Goal: Task Accomplishment & Management: Manage account settings

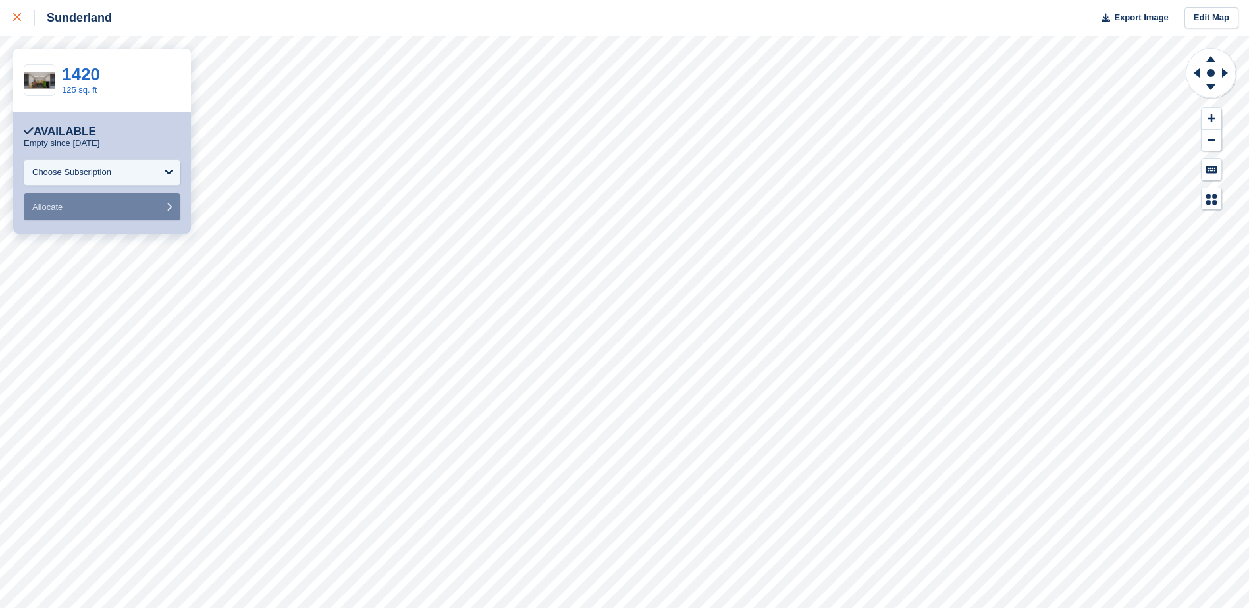
click at [15, 16] on icon at bounding box center [17, 17] width 8 height 8
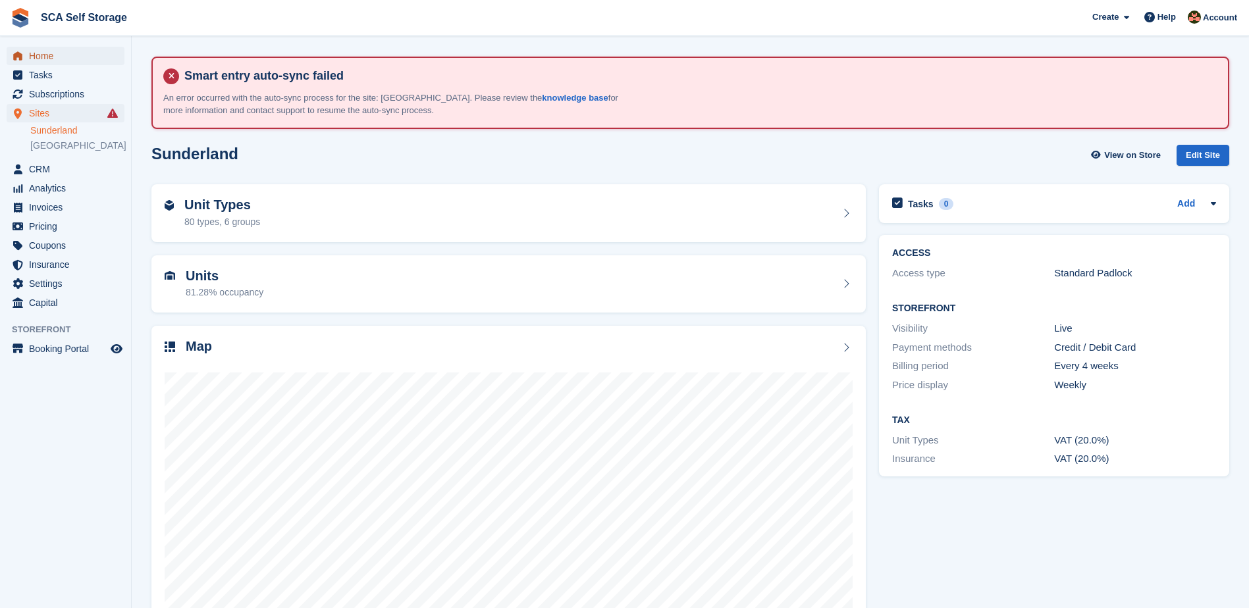
click at [60, 51] on span "Home" at bounding box center [68, 56] width 79 height 18
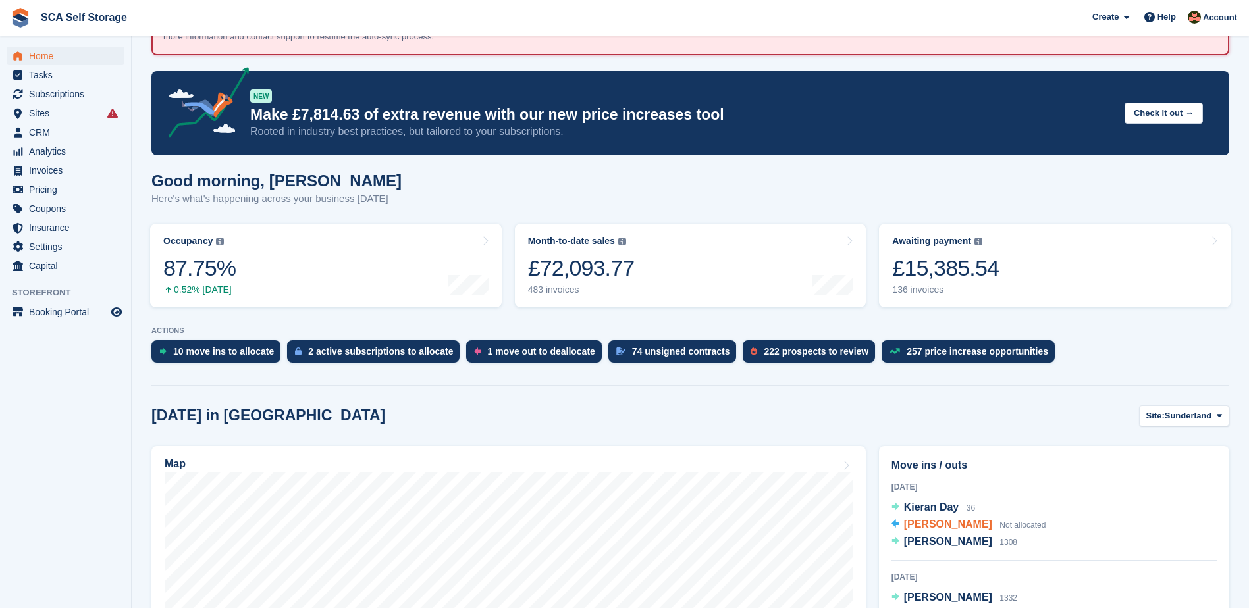
scroll to position [280, 0]
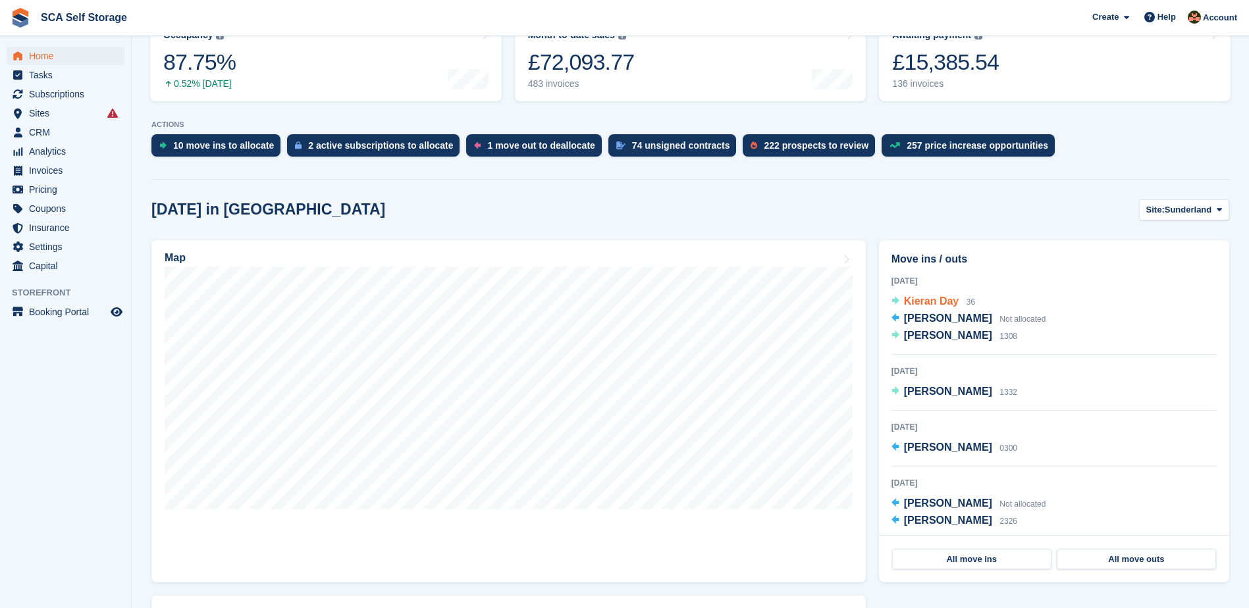
click at [944, 307] on span "Kieran Day" at bounding box center [931, 301] width 55 height 11
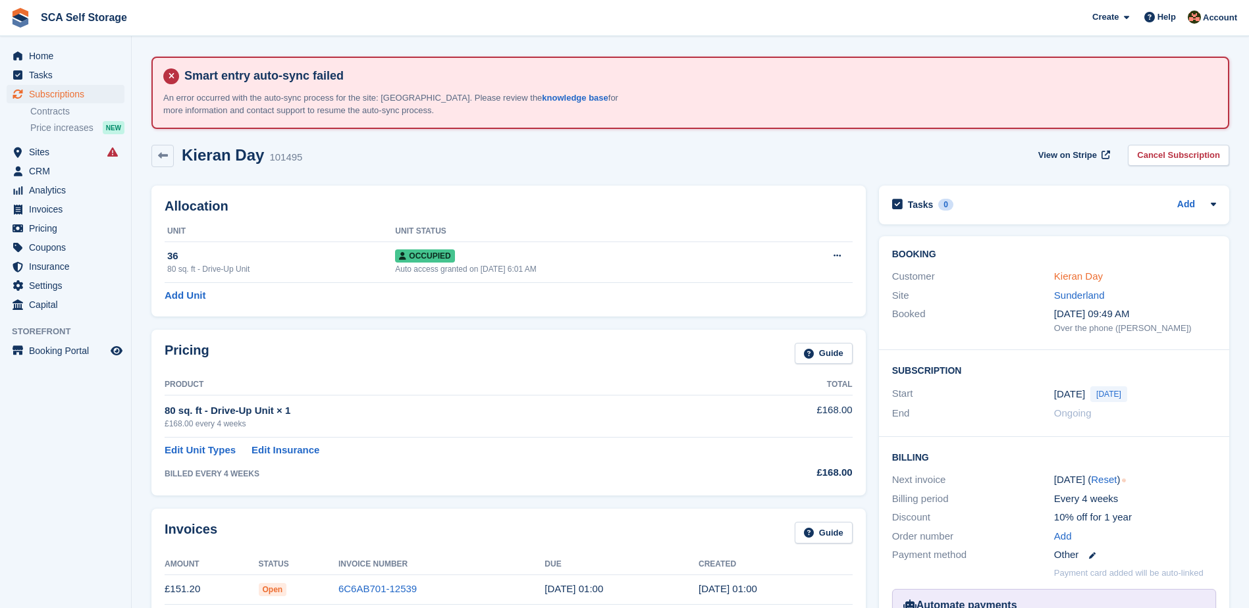
click at [1098, 277] on link "Kieran Day" at bounding box center [1078, 276] width 49 height 11
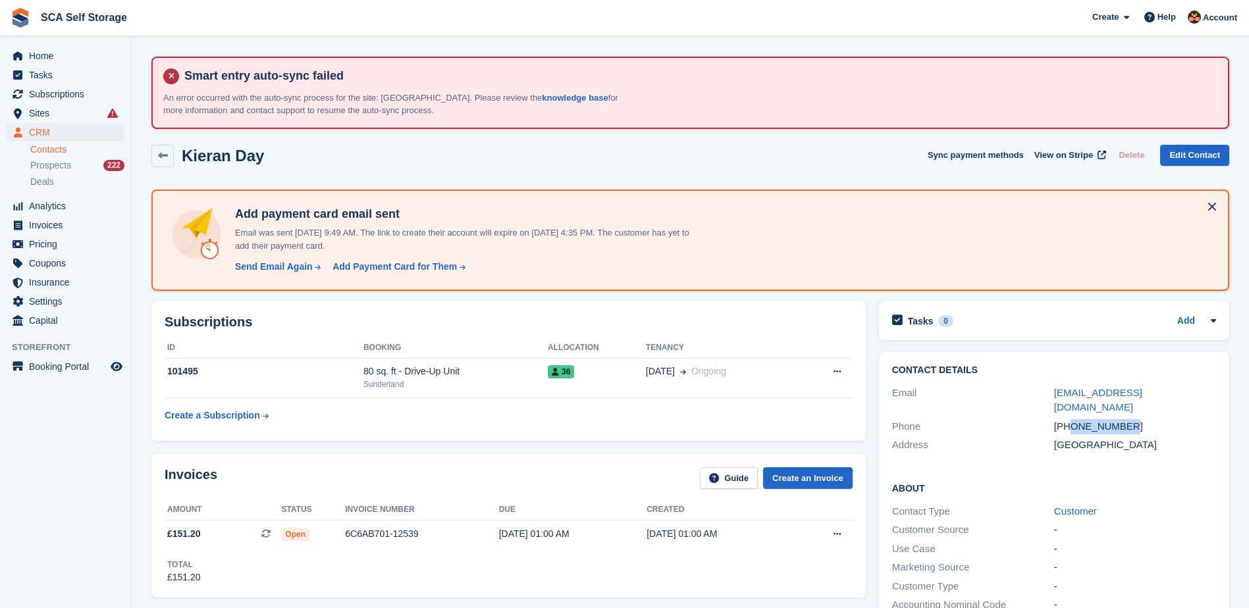
drag, startPoint x: 1139, startPoint y: 413, endPoint x: 1071, endPoint y: 414, distance: 67.8
click at [1071, 419] on div "[PHONE_NUMBER]" at bounding box center [1135, 426] width 162 height 15
copy div "7721923482"
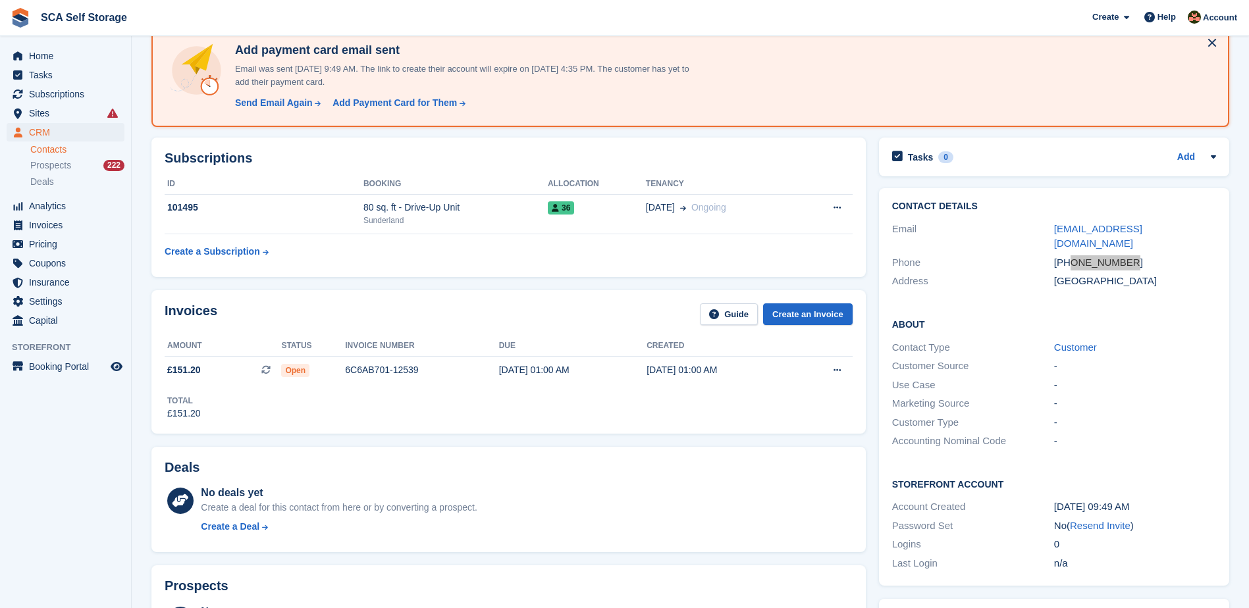
scroll to position [165, 0]
click at [575, 288] on div "Invoices Guide Create an Invoice Amount Status Invoice number Due Created £151.…" at bounding box center [509, 361] width 728 height 156
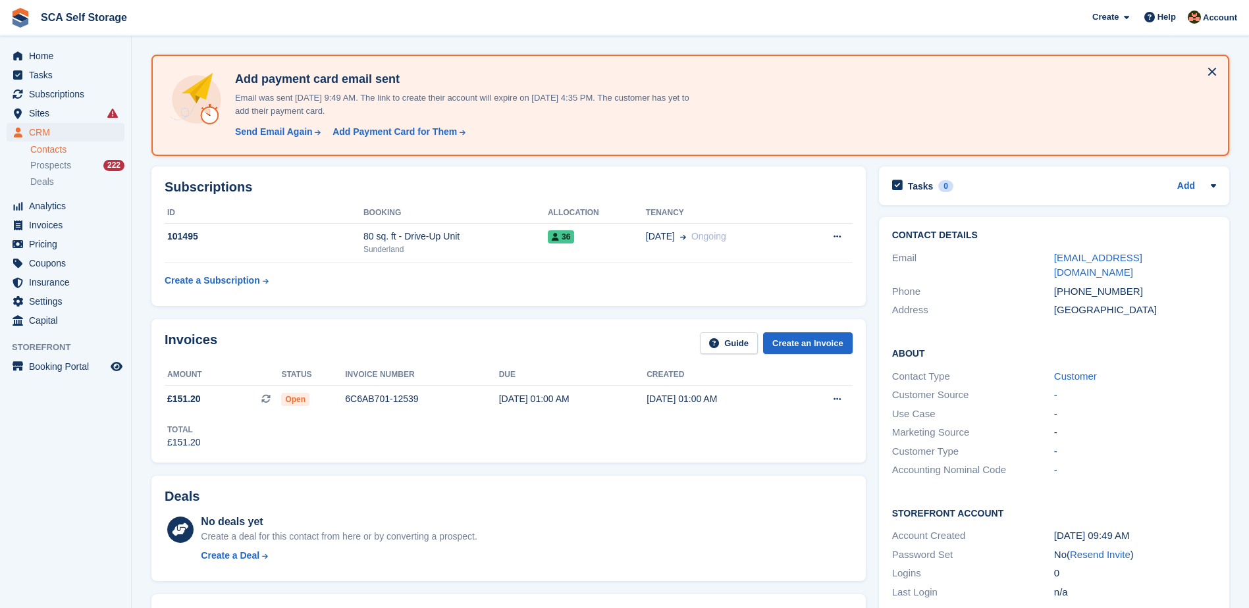
scroll to position [132, 0]
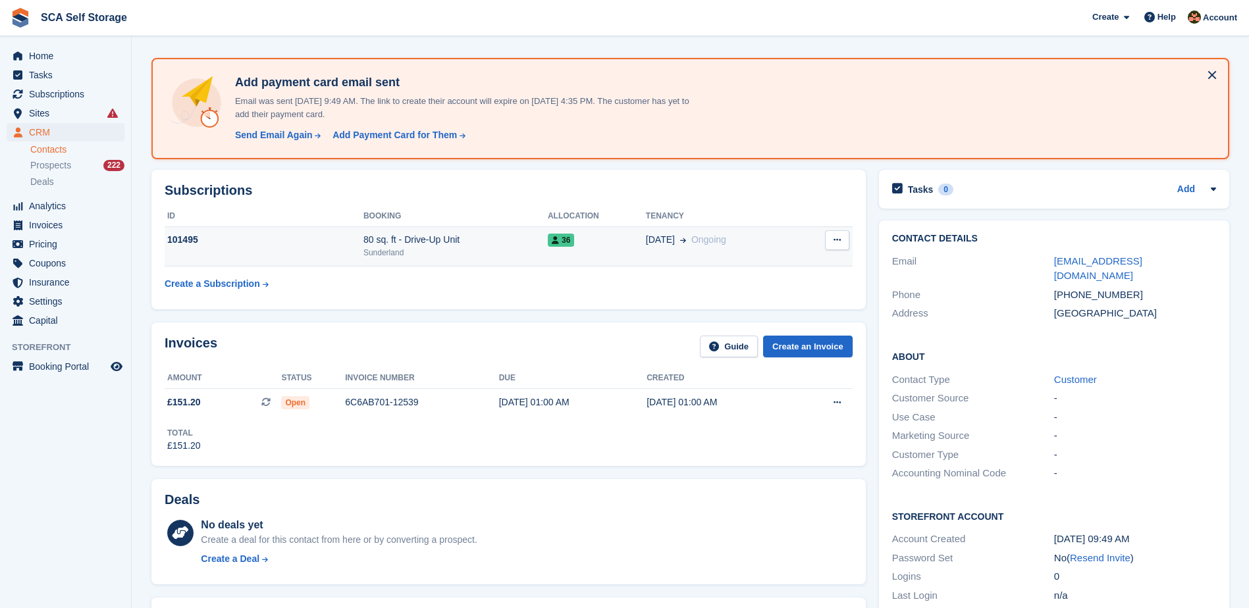
click at [597, 244] on div "36" at bounding box center [597, 240] width 98 height 14
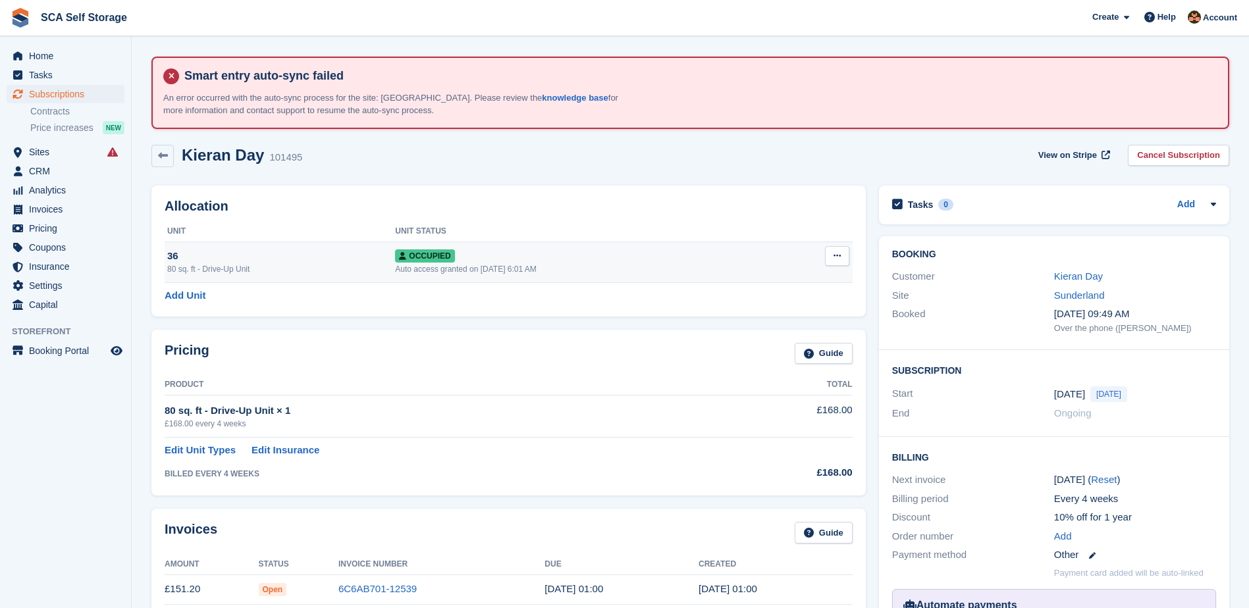
click at [833, 262] on button at bounding box center [837, 256] width 24 height 20
click at [762, 319] on p "Deallocate" at bounding box center [786, 327] width 115 height 17
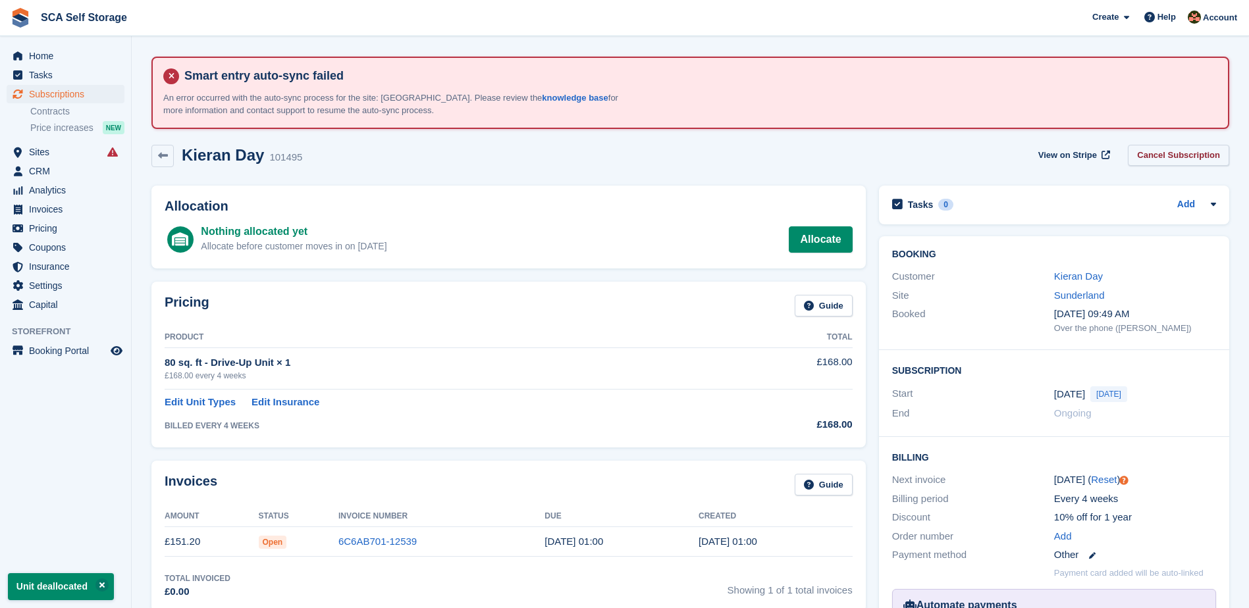
drag, startPoint x: 1150, startPoint y: 149, endPoint x: 857, endPoint y: 246, distance: 307.9
click at [1150, 149] on link "Cancel Subscription" at bounding box center [1178, 156] width 101 height 22
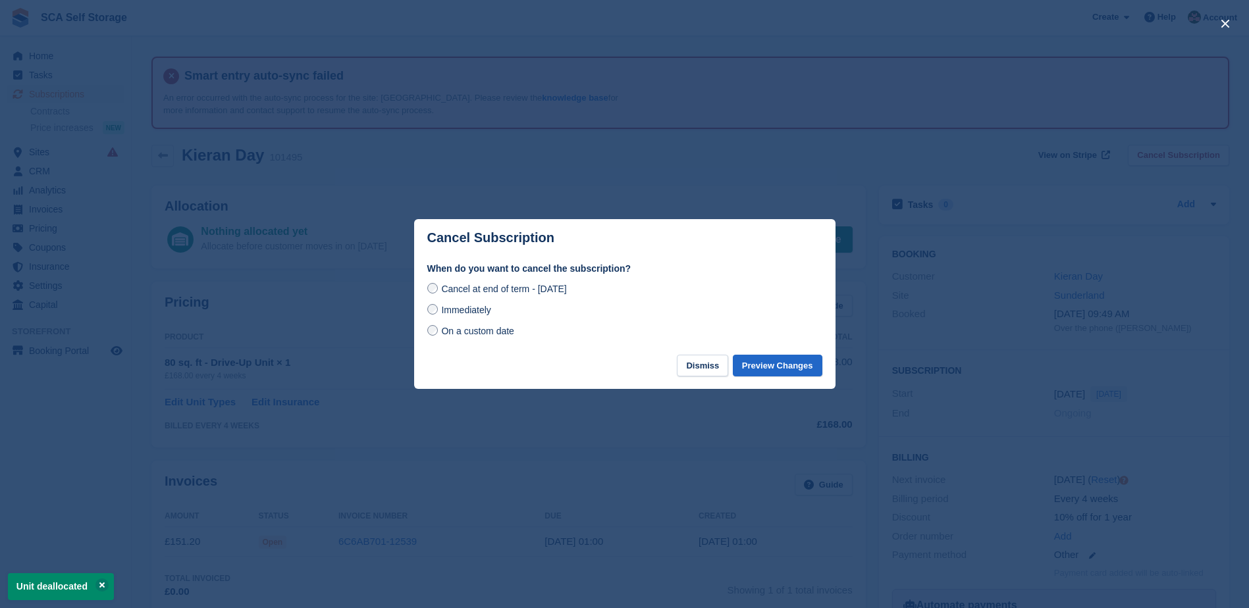
click at [468, 313] on span "Immediately" at bounding box center [465, 310] width 49 height 11
click at [787, 373] on button "Preview Changes" at bounding box center [778, 366] width 90 height 22
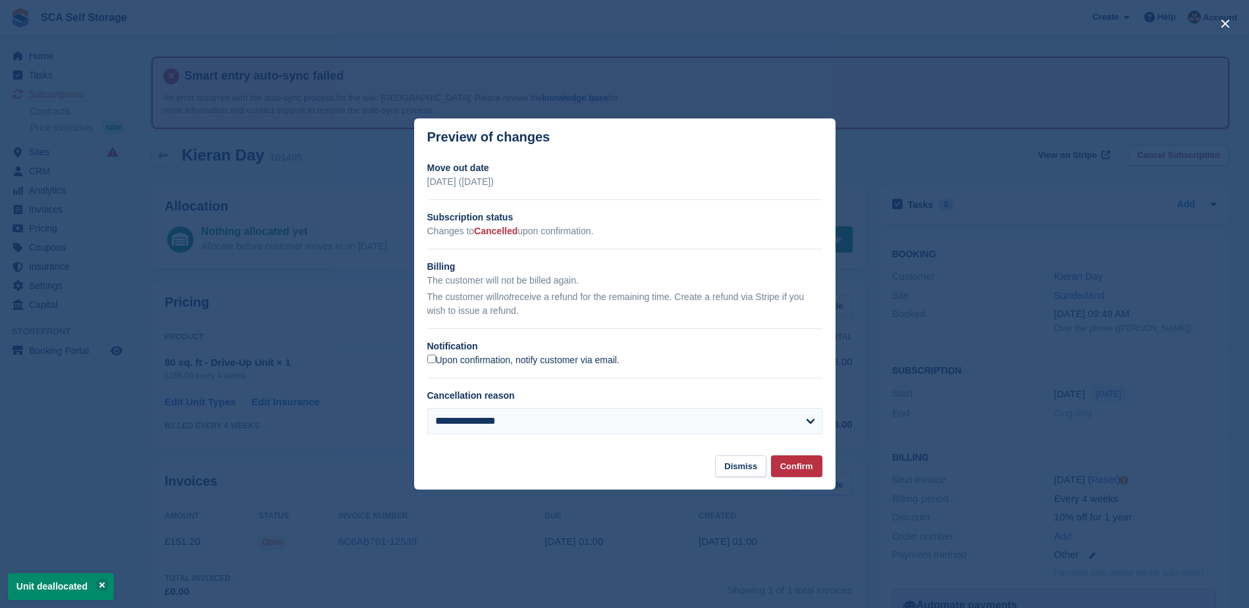
click at [490, 359] on label "Upon confirmation, notify customer via email." at bounding box center [523, 361] width 192 height 12
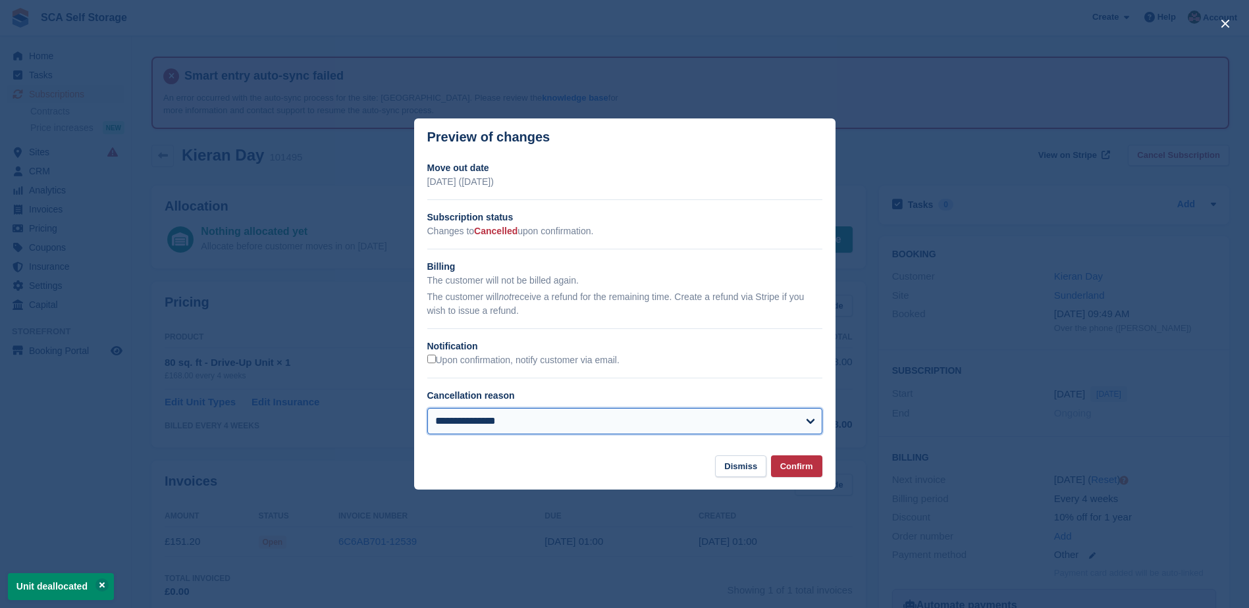
drag, startPoint x: 507, startPoint y: 425, endPoint x: 525, endPoint y: 412, distance: 22.7
click at [507, 425] on select "**********" at bounding box center [624, 421] width 395 height 26
select select "**********"
click at [427, 410] on select "**********" at bounding box center [624, 421] width 395 height 26
click at [480, 367] on label "Upon confirmation, notify customer via email." at bounding box center [523, 361] width 192 height 12
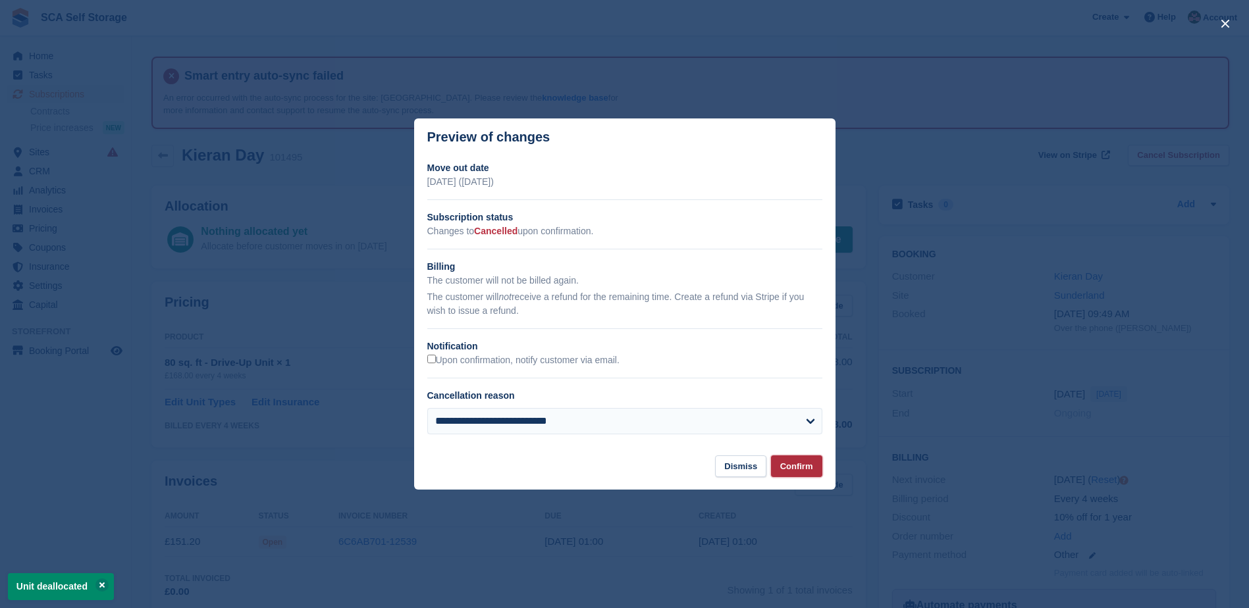
click at [794, 475] on button "Confirm" at bounding box center [796, 467] width 51 height 22
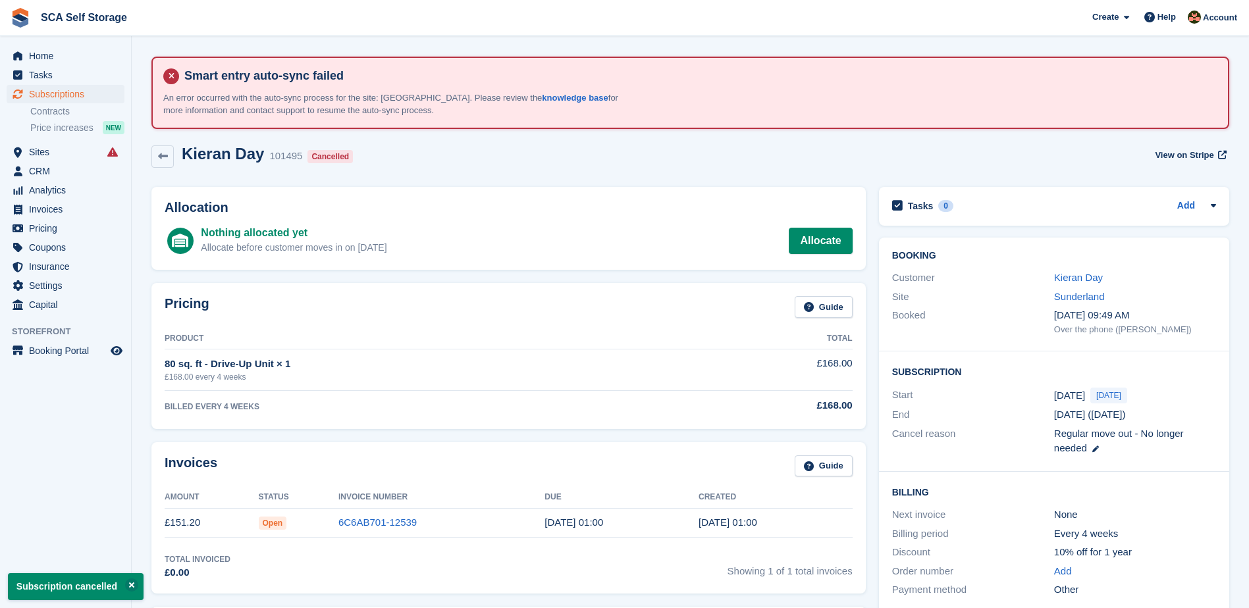
click at [1063, 276] on link "Kieran Day" at bounding box center [1078, 277] width 49 height 11
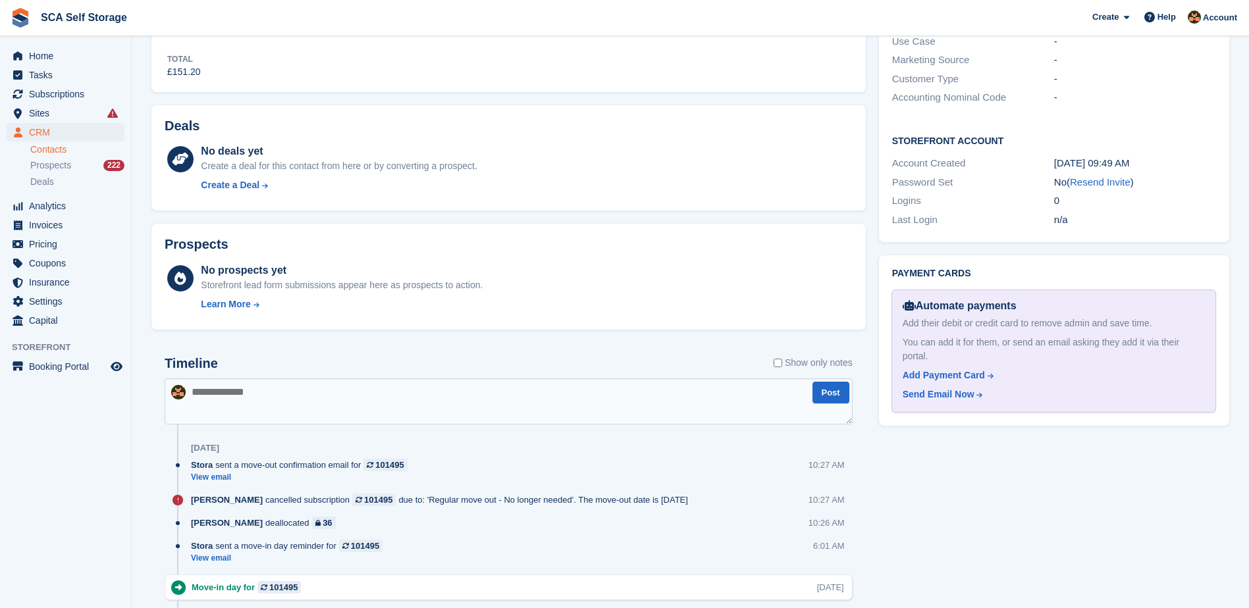
scroll to position [521, 0]
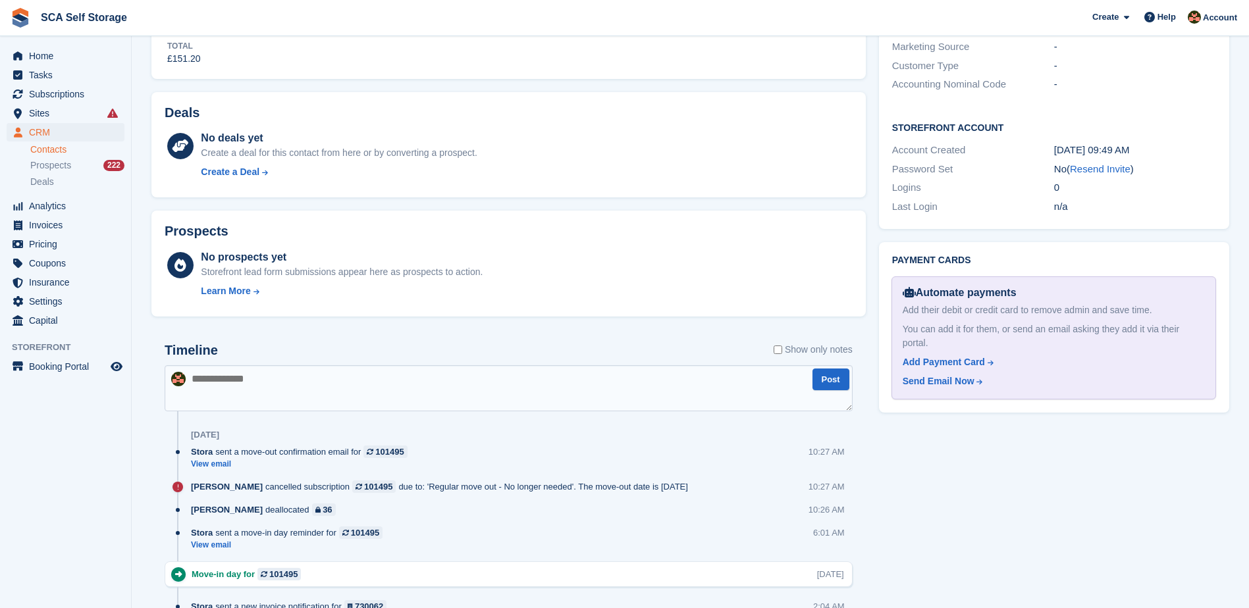
click at [461, 376] on textarea at bounding box center [509, 388] width 688 height 46
type textarea "**********"
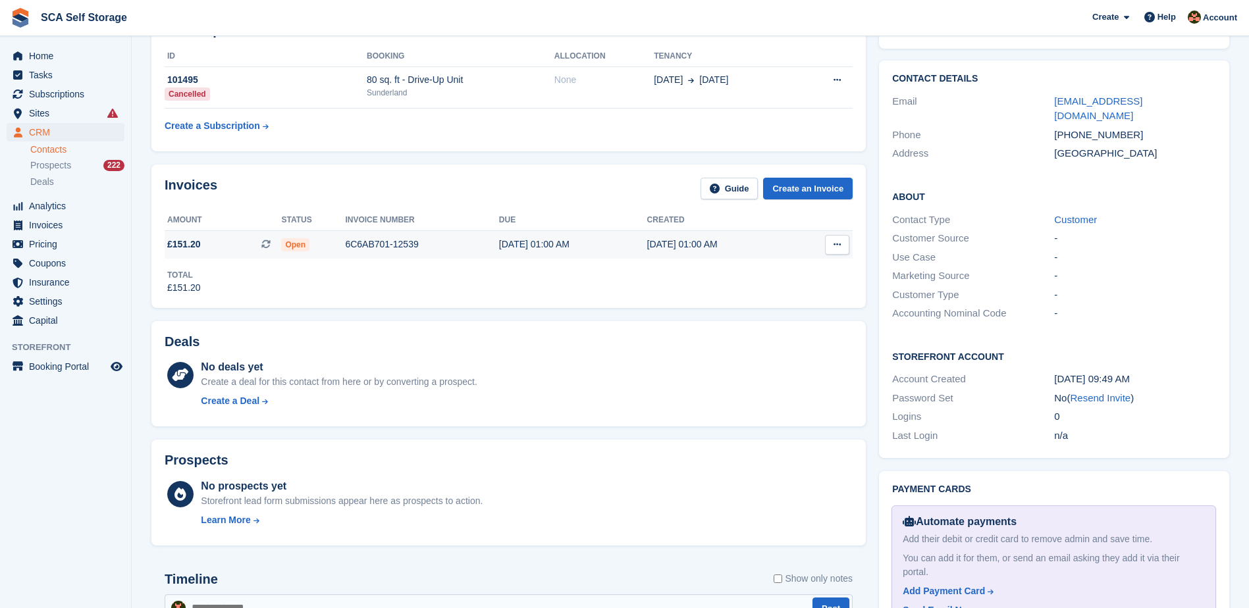
scroll to position [290, 0]
click at [480, 245] on div "6C6AB701-12539" at bounding box center [421, 246] width 153 height 14
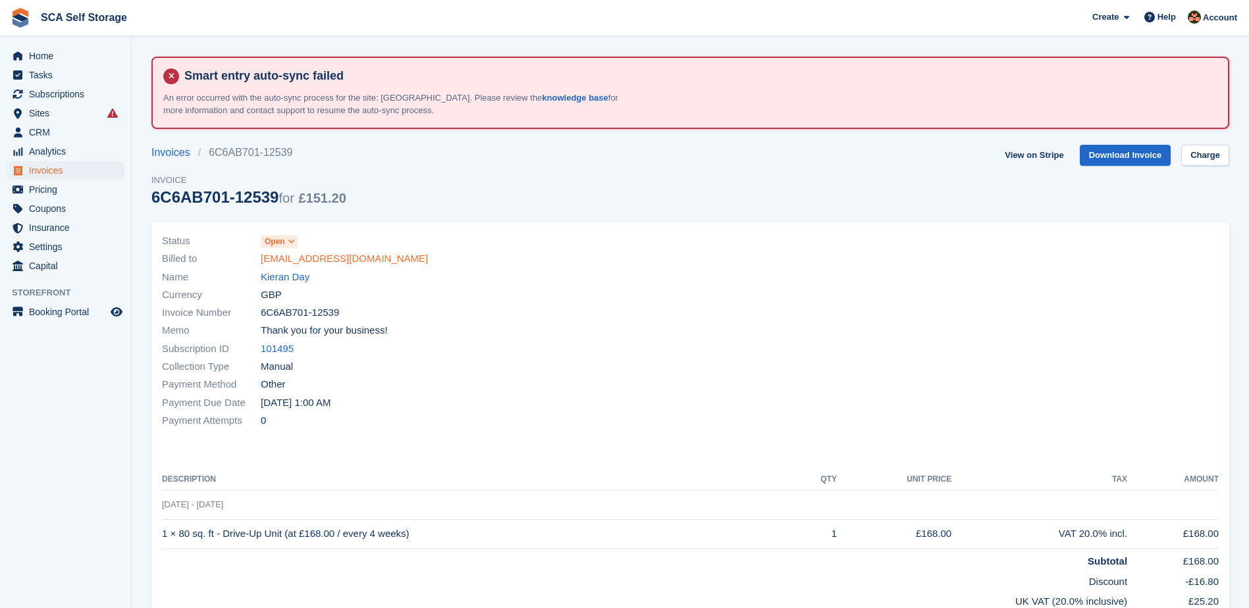
click at [279, 253] on link "[EMAIL_ADDRESS][DOMAIN_NAME]" at bounding box center [344, 259] width 167 height 15
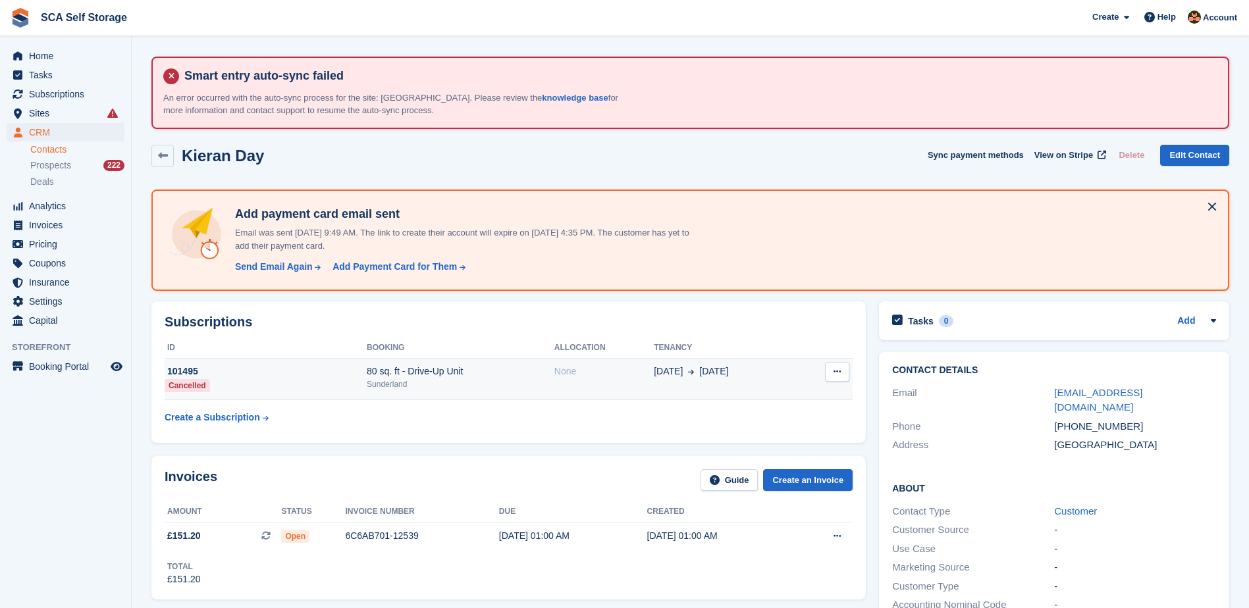
click at [370, 381] on div "Sunderland" at bounding box center [461, 385] width 188 height 12
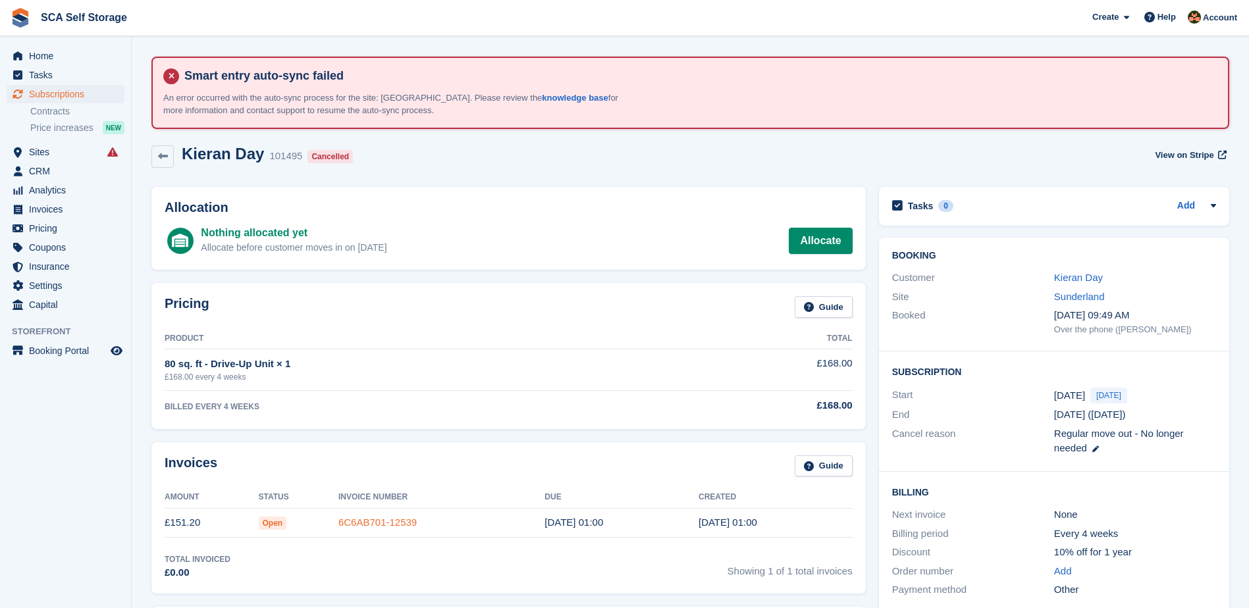
click at [361, 522] on link "6C6AB701-12539" at bounding box center [377, 522] width 78 height 11
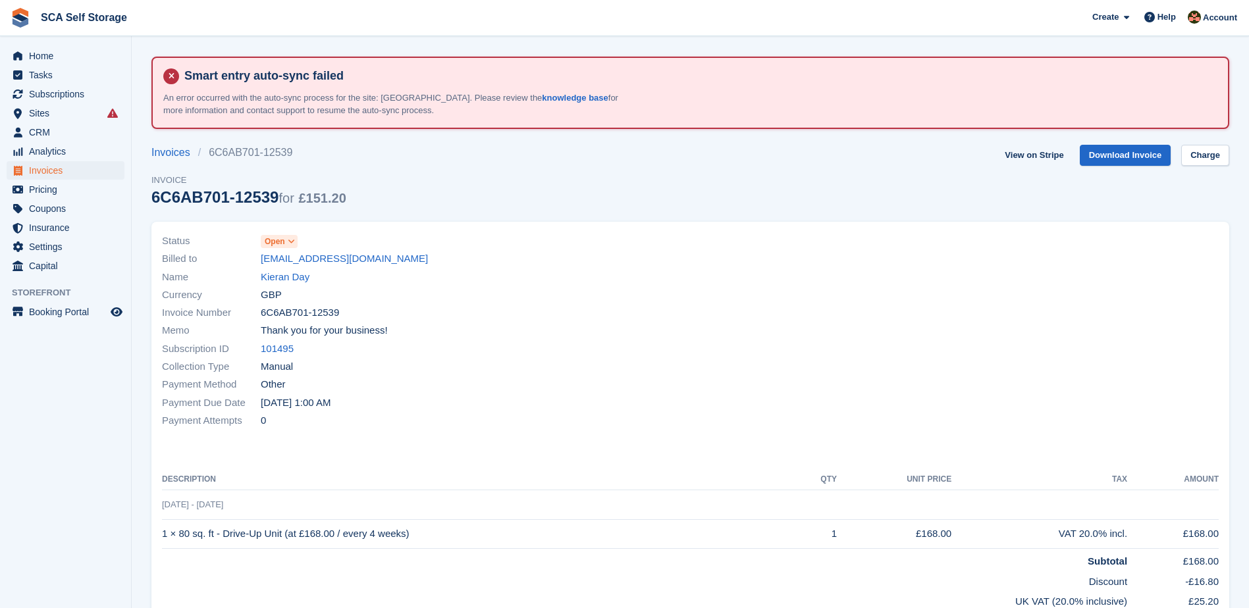
click at [288, 240] on icon at bounding box center [291, 242] width 7 height 8
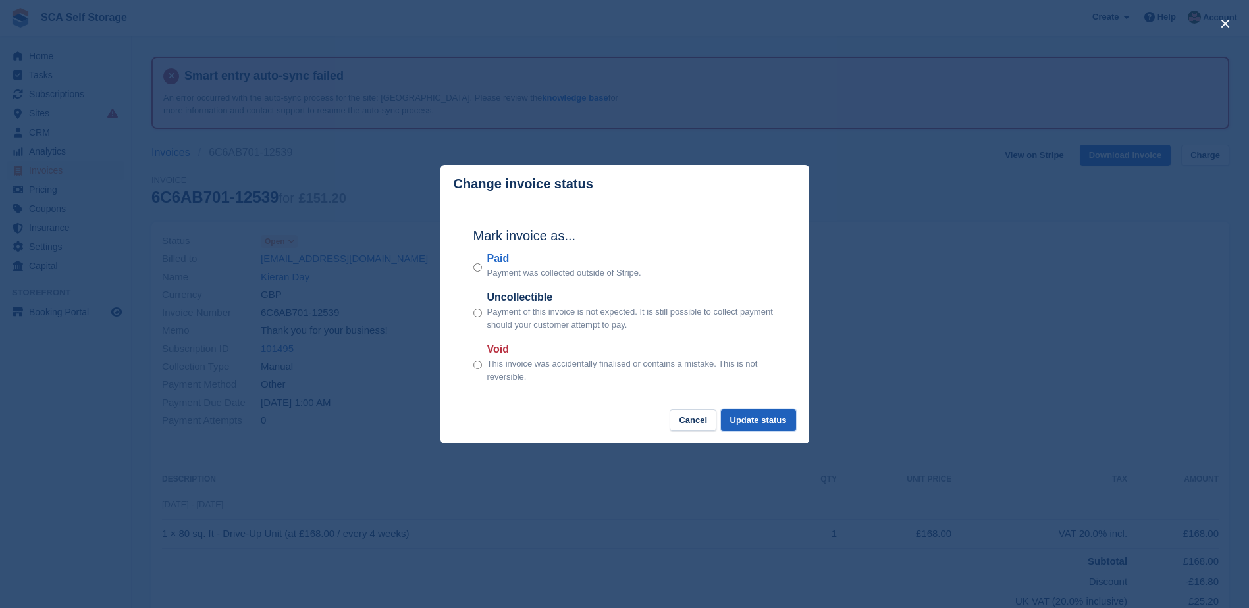
click at [747, 428] on button "Update status" at bounding box center [758, 421] width 75 height 22
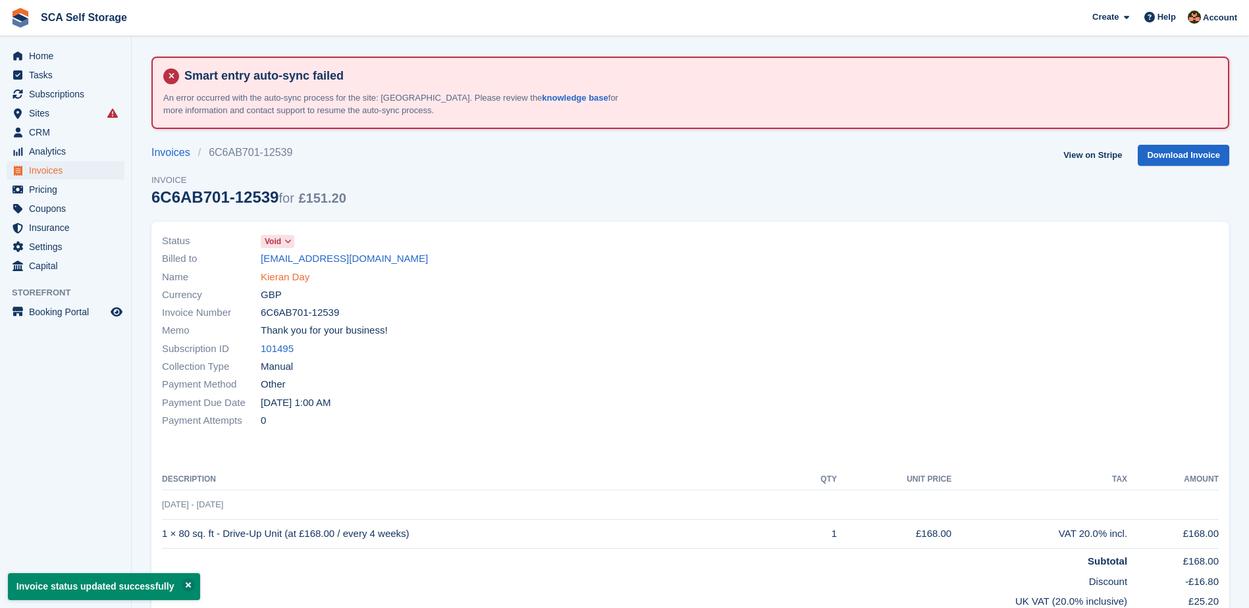
click at [284, 276] on link "Kieran Day" at bounding box center [285, 277] width 49 height 15
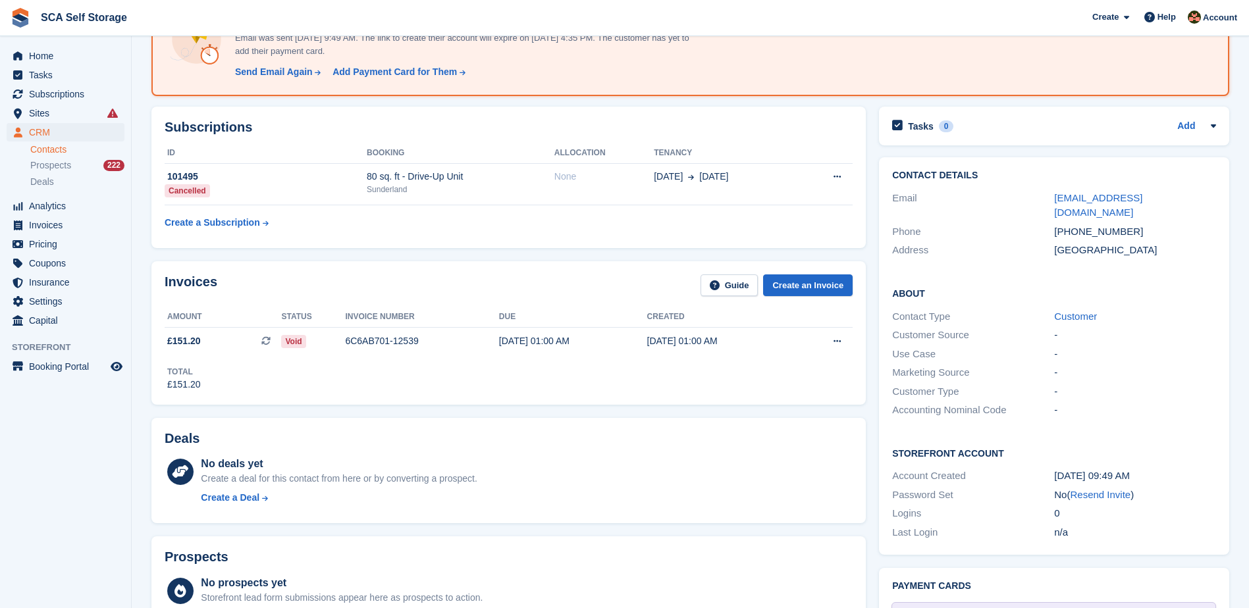
scroll to position [198, 0]
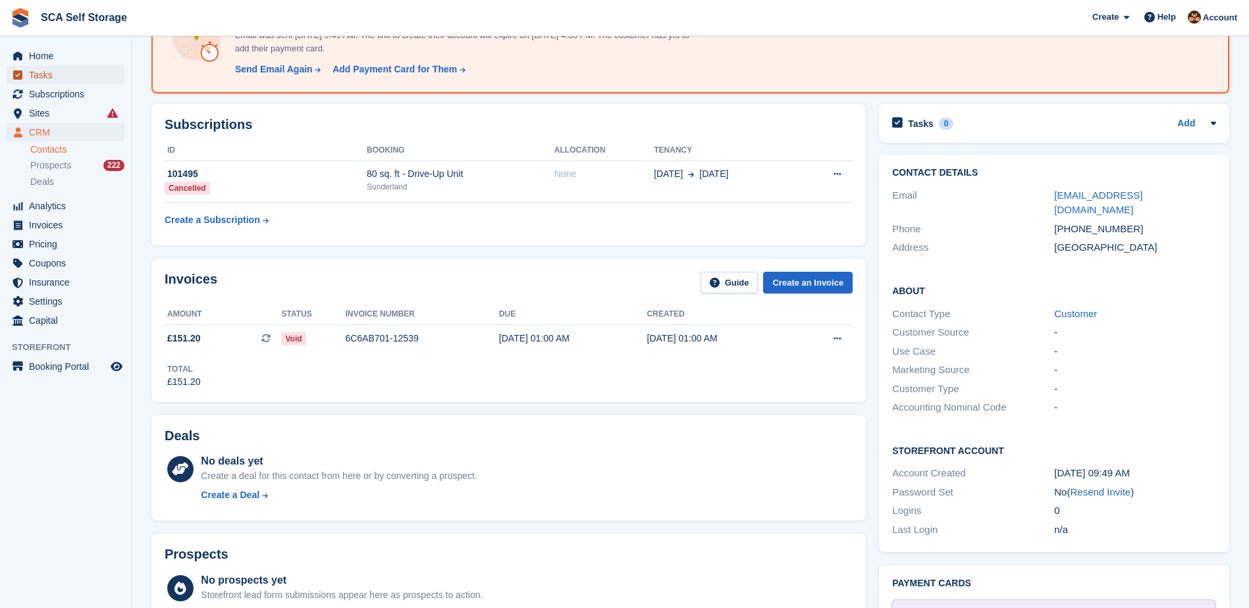
click at [68, 68] on span "Tasks" at bounding box center [68, 75] width 79 height 18
